Goal: Task Accomplishment & Management: Manage account settings

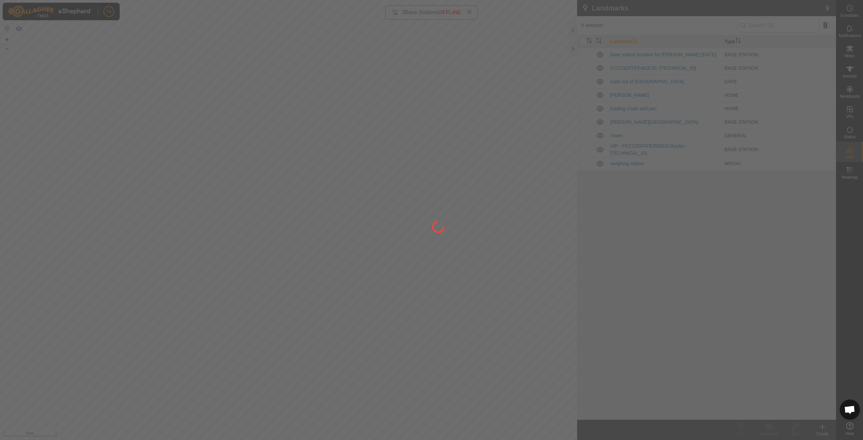
scroll to position [744, 0]
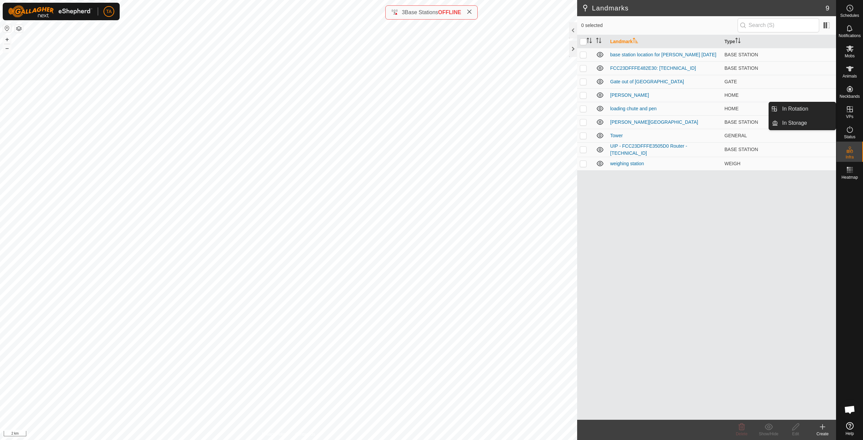
click at [855, 109] on es-virtualpaddocks-svg-icon at bounding box center [850, 109] width 12 height 11
click at [814, 111] on link "In Rotation" at bounding box center [807, 108] width 58 height 13
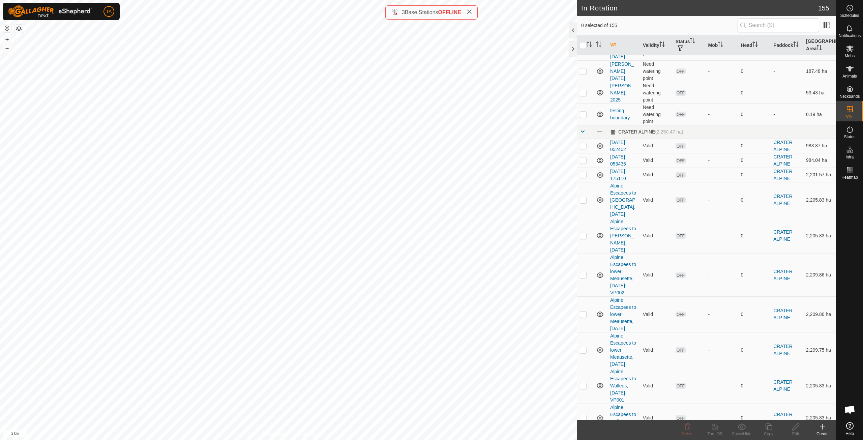
scroll to position [236, 0]
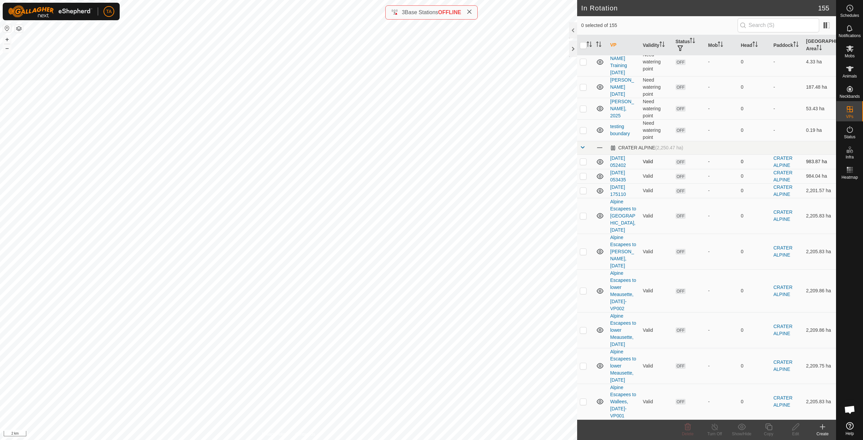
click at [582, 159] on p-checkbox at bounding box center [583, 161] width 7 height 5
checkbox input "true"
click at [623, 155] on link "[DATE] 052402" at bounding box center [618, 161] width 16 height 12
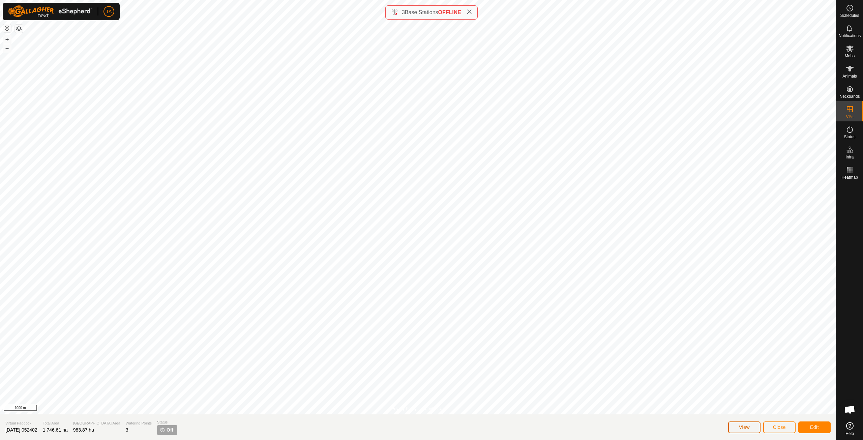
click at [750, 428] on span "View" at bounding box center [744, 427] width 11 height 5
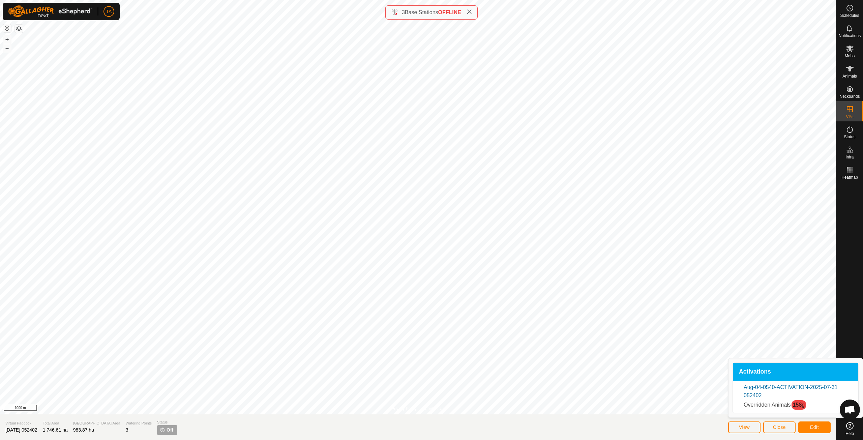
click at [757, 393] on link "Aug-04-0540-ACTIVATION-2025-07-31 052402" at bounding box center [791, 391] width 94 height 14
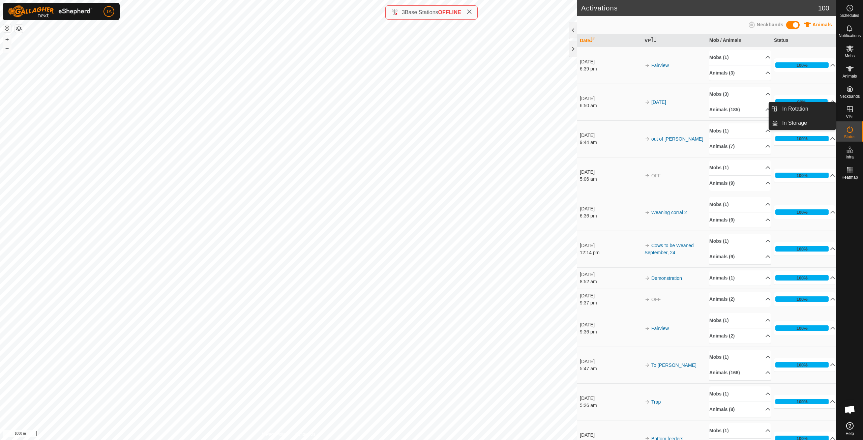
click at [847, 111] on icon at bounding box center [850, 109] width 8 height 8
click at [795, 112] on link "In Rotation" at bounding box center [807, 108] width 58 height 13
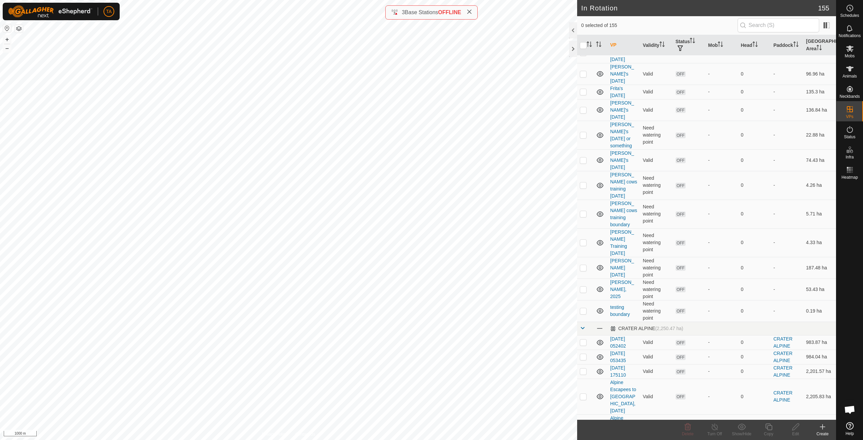
scroll to position [236, 0]
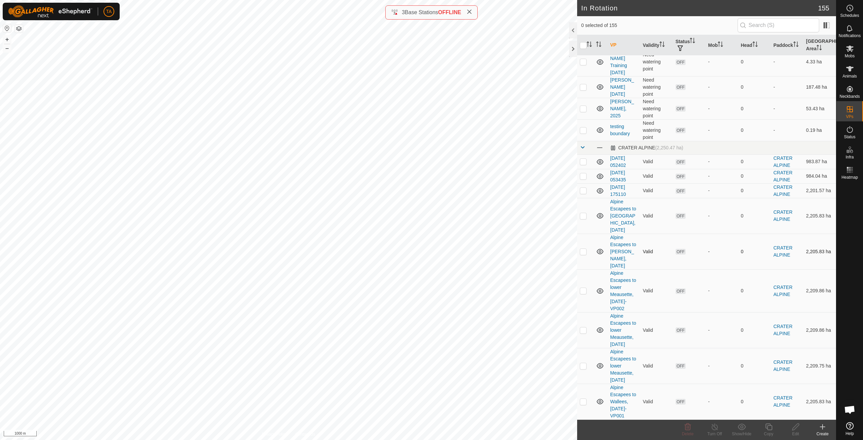
click at [622, 234] on td "Alpine Escapees to [PERSON_NAME], [DATE]" at bounding box center [624, 252] width 33 height 36
click at [620, 235] on link "Alpine Escapees to [PERSON_NAME], [DATE]" at bounding box center [623, 252] width 26 height 34
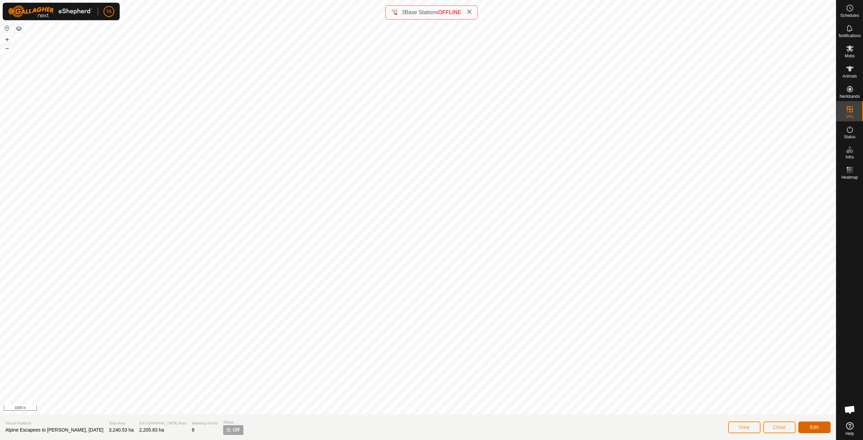
click at [810, 431] on button "Edit" at bounding box center [815, 428] width 32 height 12
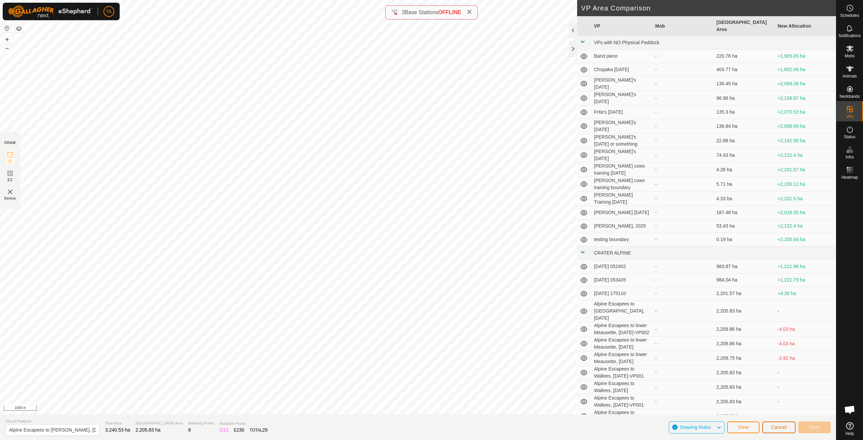
click at [779, 429] on span "Cancel" at bounding box center [779, 427] width 16 height 5
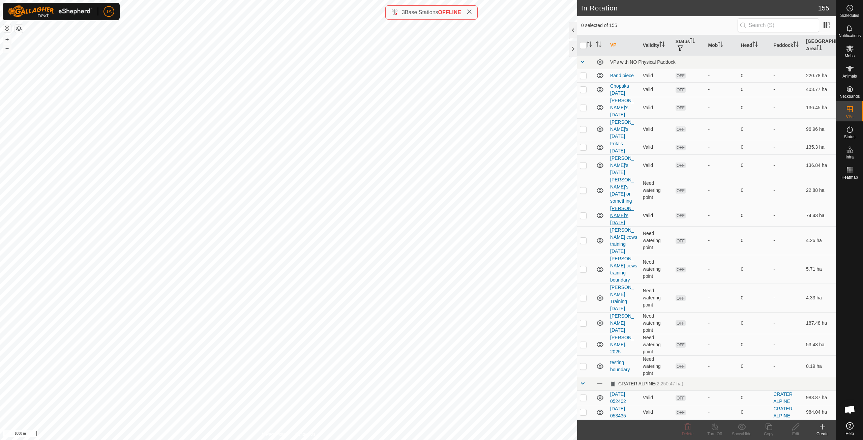
click at [624, 206] on link "[PERSON_NAME]'s [DATE]" at bounding box center [622, 216] width 24 height 20
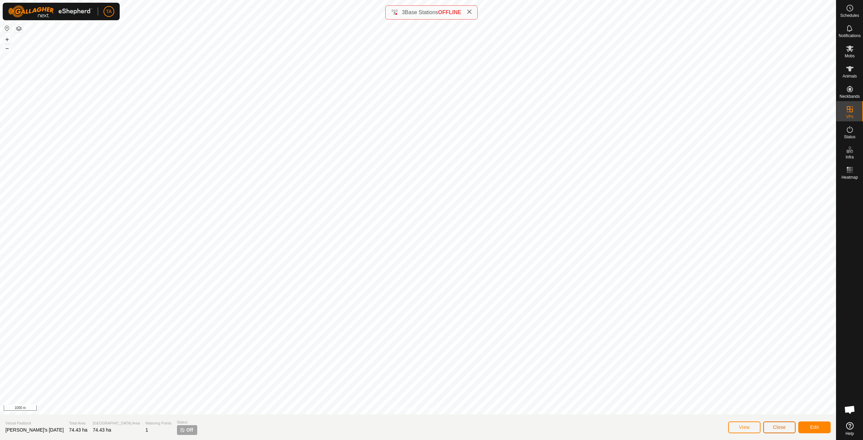
click at [791, 428] on button "Close" at bounding box center [780, 428] width 32 height 12
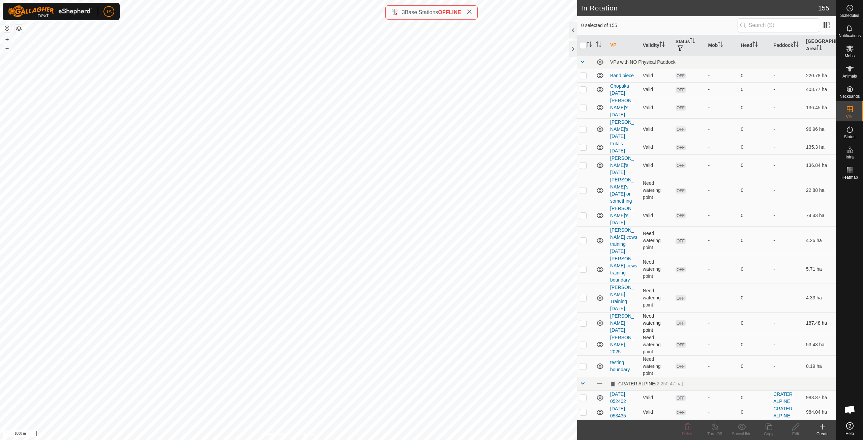
click at [580, 320] on p-checkbox at bounding box center [583, 322] width 7 height 5
checkbox input "true"
click at [796, 431] on icon at bounding box center [796, 427] width 8 height 8
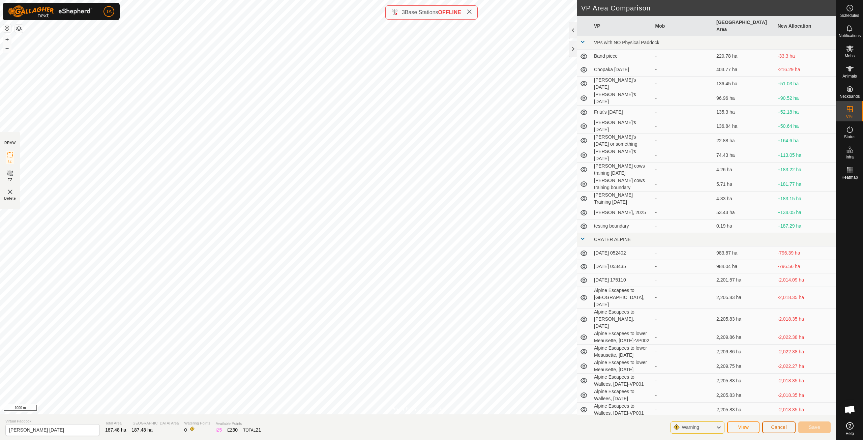
click at [785, 430] on span "Cancel" at bounding box center [779, 427] width 16 height 5
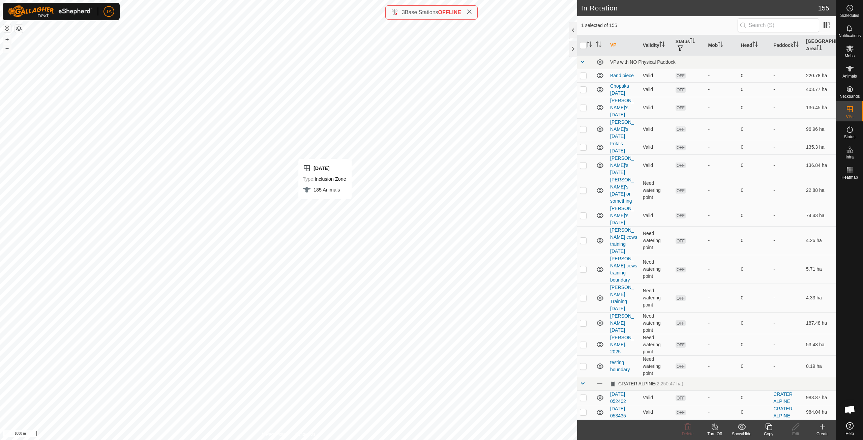
checkbox input "false"
checkbox input "true"
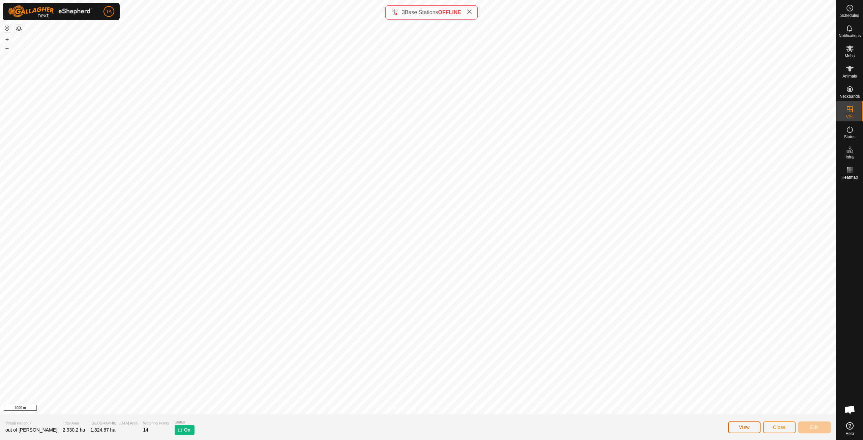
click at [741, 430] on span "View" at bounding box center [744, 427] width 11 height 5
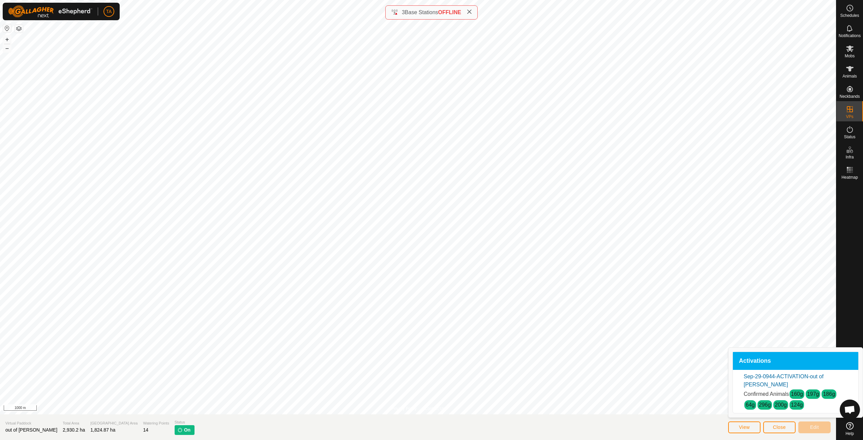
click at [769, 384] on link "Sep-29-0944-ACTIVATION-out of [PERSON_NAME]" at bounding box center [784, 381] width 80 height 14
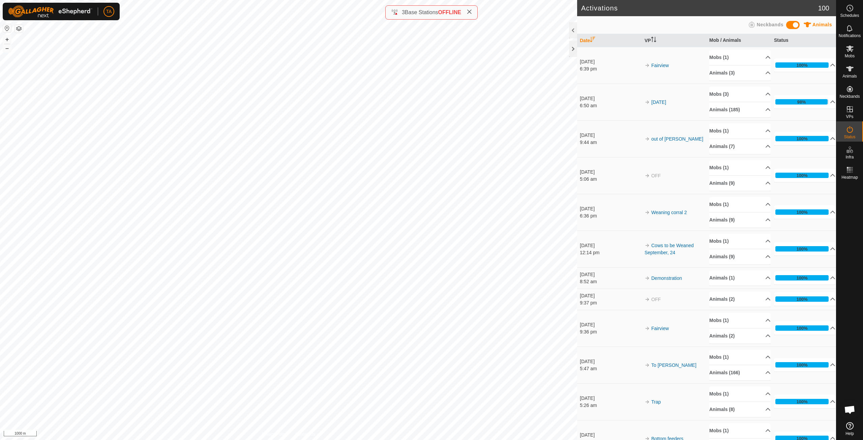
click at [590, 97] on div "[DATE]" at bounding box center [610, 98] width 61 height 7
click at [852, 117] on span "VPs" at bounding box center [849, 117] width 7 height 4
click at [807, 109] on link "In Rotation" at bounding box center [807, 108] width 58 height 13
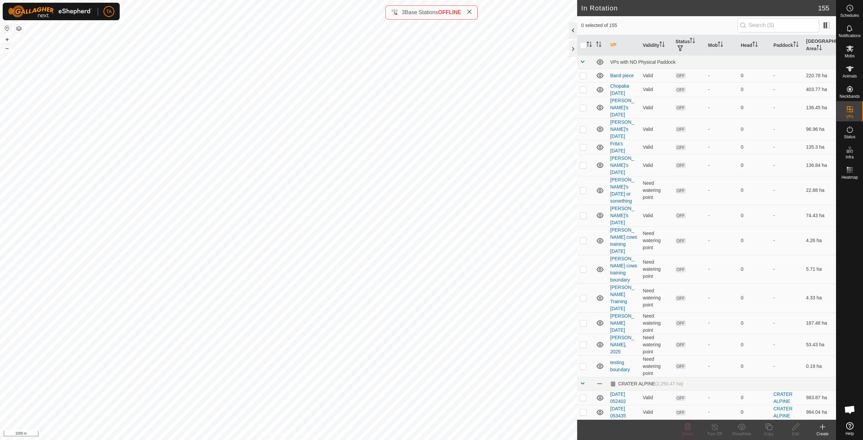
scroll to position [750, 0]
